Goal: Book appointment/travel/reservation

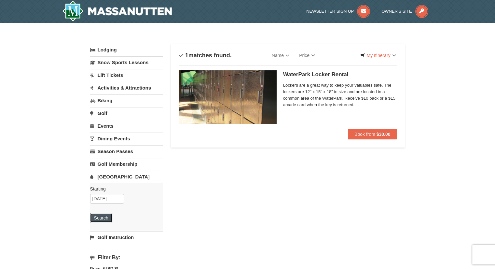
click at [101, 215] on button "Search" at bounding box center [101, 217] width 22 height 9
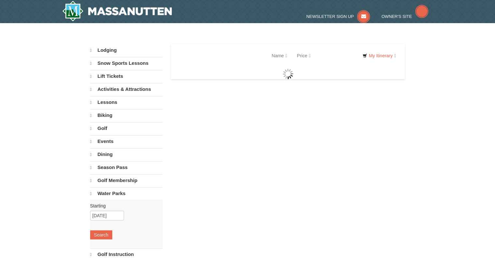
select select "9"
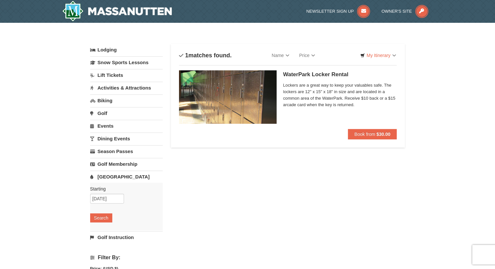
click at [105, 177] on link "[GEOGRAPHIC_DATA]" at bounding box center [126, 176] width 73 height 12
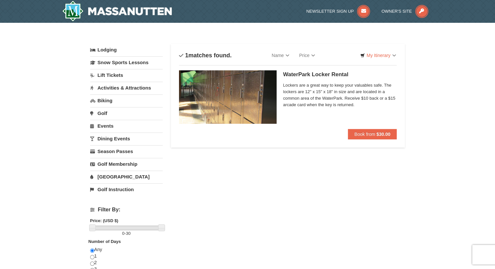
click at [105, 177] on link "[GEOGRAPHIC_DATA]" at bounding box center [126, 176] width 73 height 12
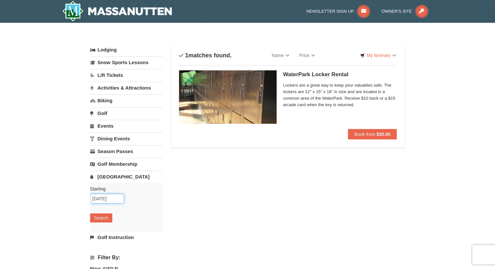
click at [112, 198] on input "[DATE]" at bounding box center [107, 198] width 34 height 10
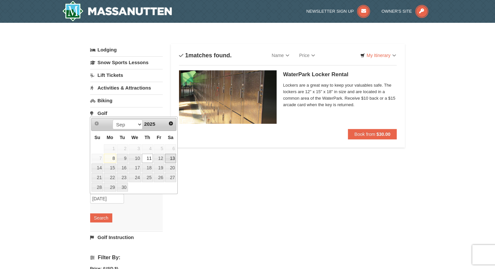
click at [168, 159] on link "13" at bounding box center [170, 157] width 11 height 9
type input "[DATE]"
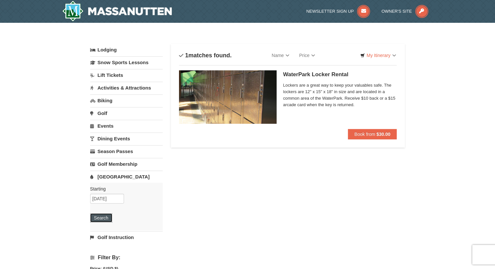
click at [91, 216] on button "Search" at bounding box center [101, 217] width 22 height 9
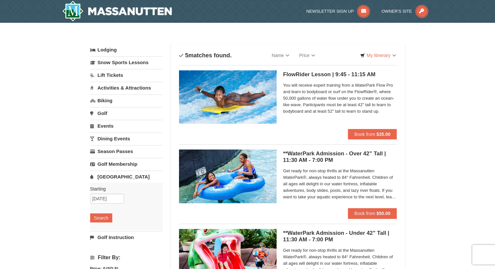
click at [111, 46] on link "Lodging" at bounding box center [126, 50] width 73 height 12
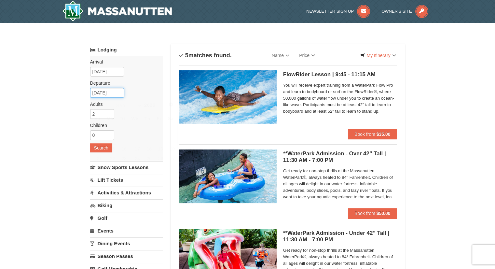
click at [103, 95] on input "09/15/2025" at bounding box center [107, 93] width 34 height 10
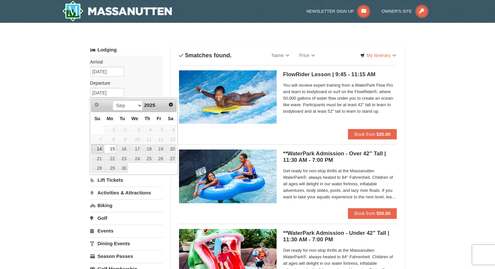
click at [101, 148] on link "14" at bounding box center [96, 148] width 11 height 9
type input "09/14/2025"
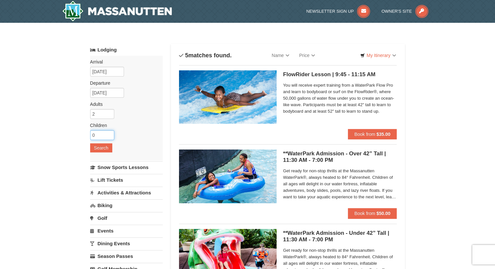
click at [100, 133] on input "0" at bounding box center [102, 135] width 24 height 10
type input "1"
click at [108, 133] on input "1" at bounding box center [102, 135] width 24 height 10
click at [104, 147] on button "Search" at bounding box center [101, 147] width 22 height 9
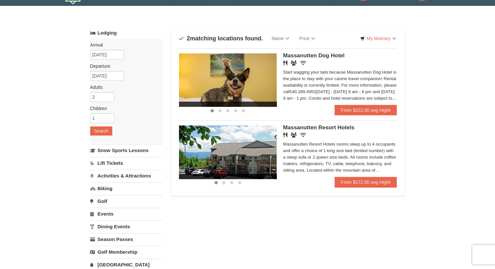
scroll to position [33, 0]
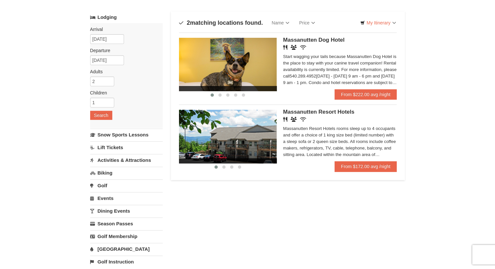
click at [269, 134] on img at bounding box center [228, 136] width 98 height 53
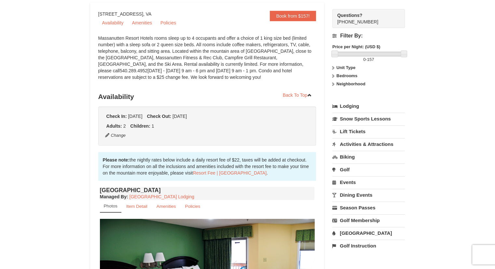
scroll to position [65, 0]
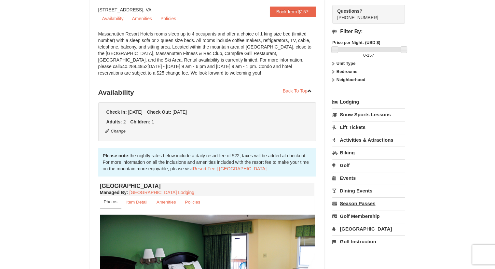
click at [352, 200] on link "Season Passes" at bounding box center [368, 203] width 73 height 12
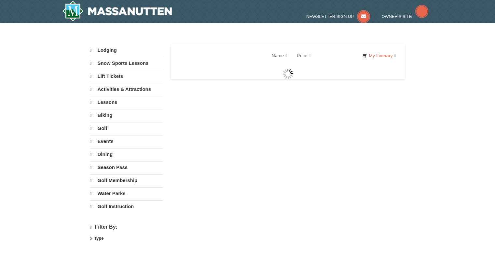
select select "9"
